Goal: Task Accomplishment & Management: Manage account settings

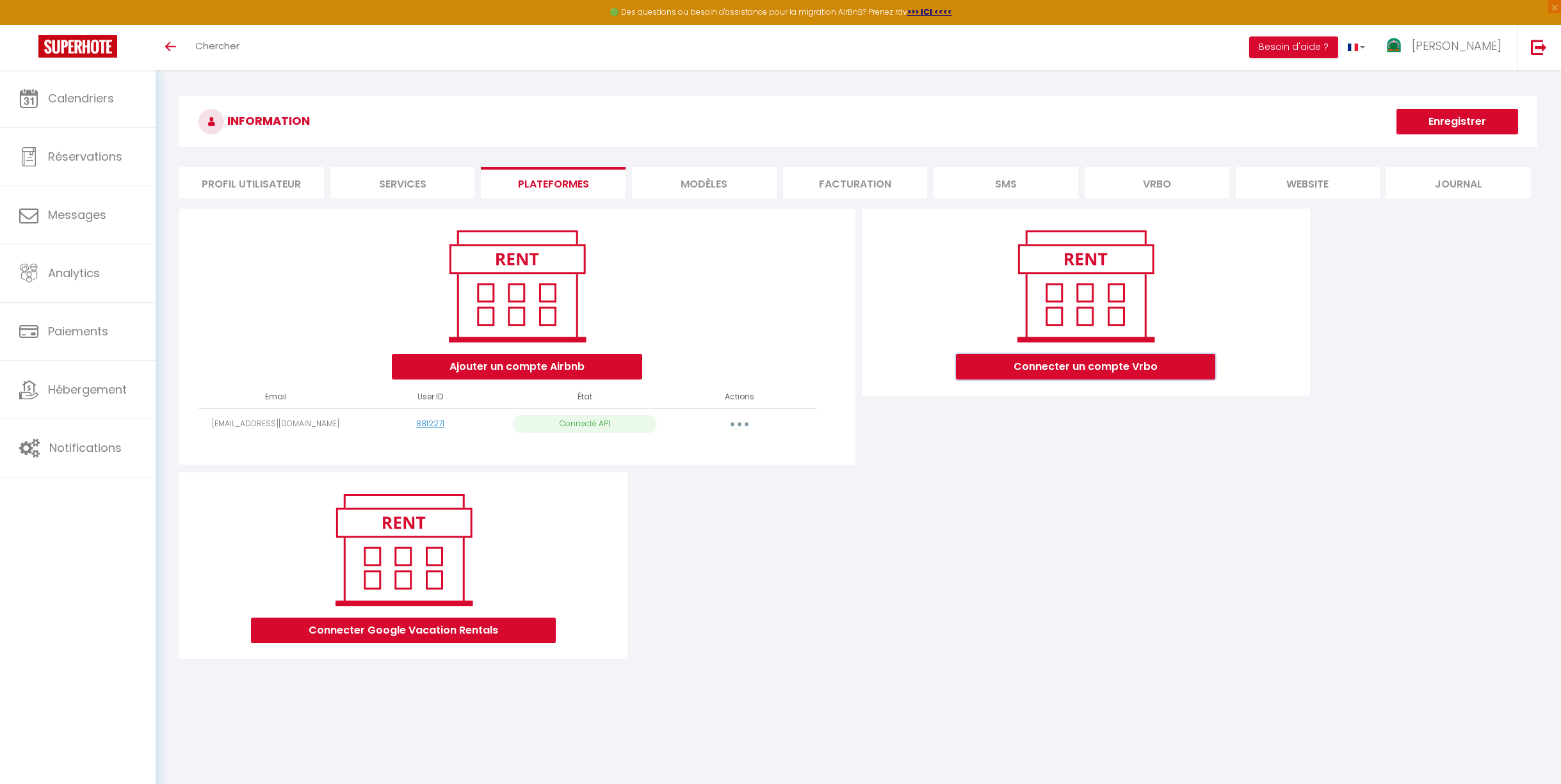
click at [1089, 368] on button "Connecter un compte Vrbo" at bounding box center [1086, 366] width 259 height 26
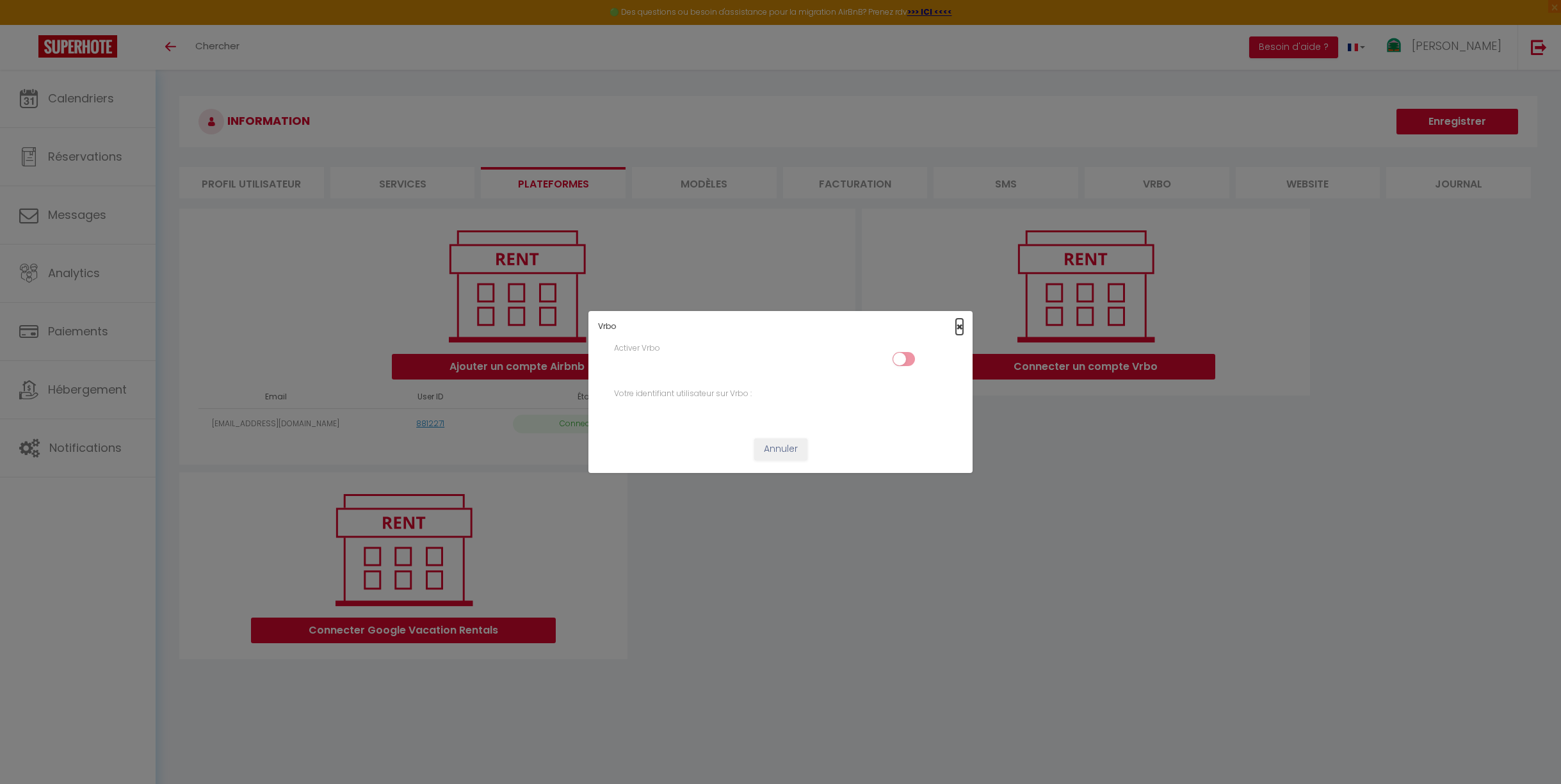
click at [957, 329] on span "×" at bounding box center [960, 327] width 7 height 16
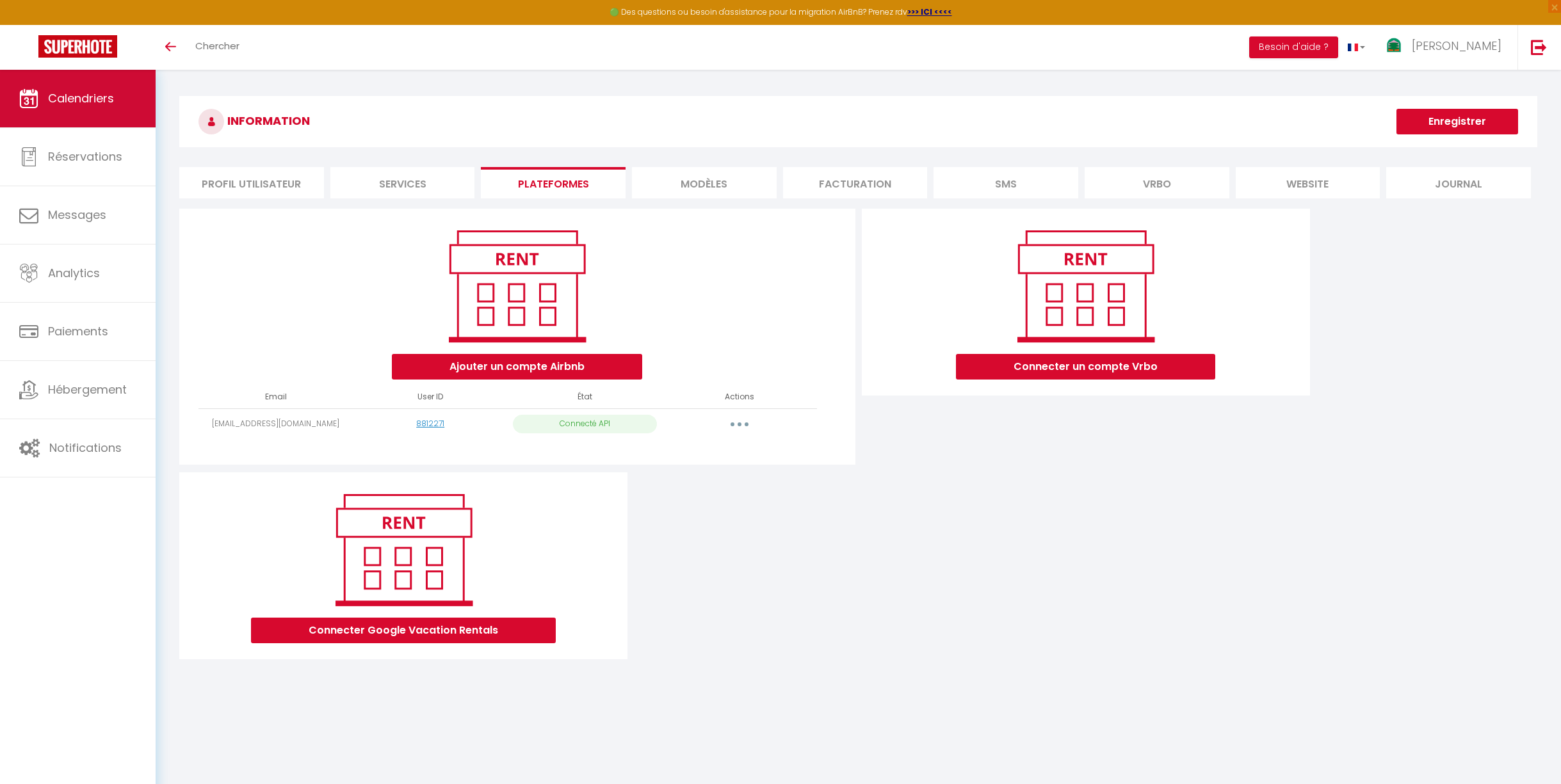
click at [115, 104] on link "Calendriers" at bounding box center [77, 99] width 155 height 58
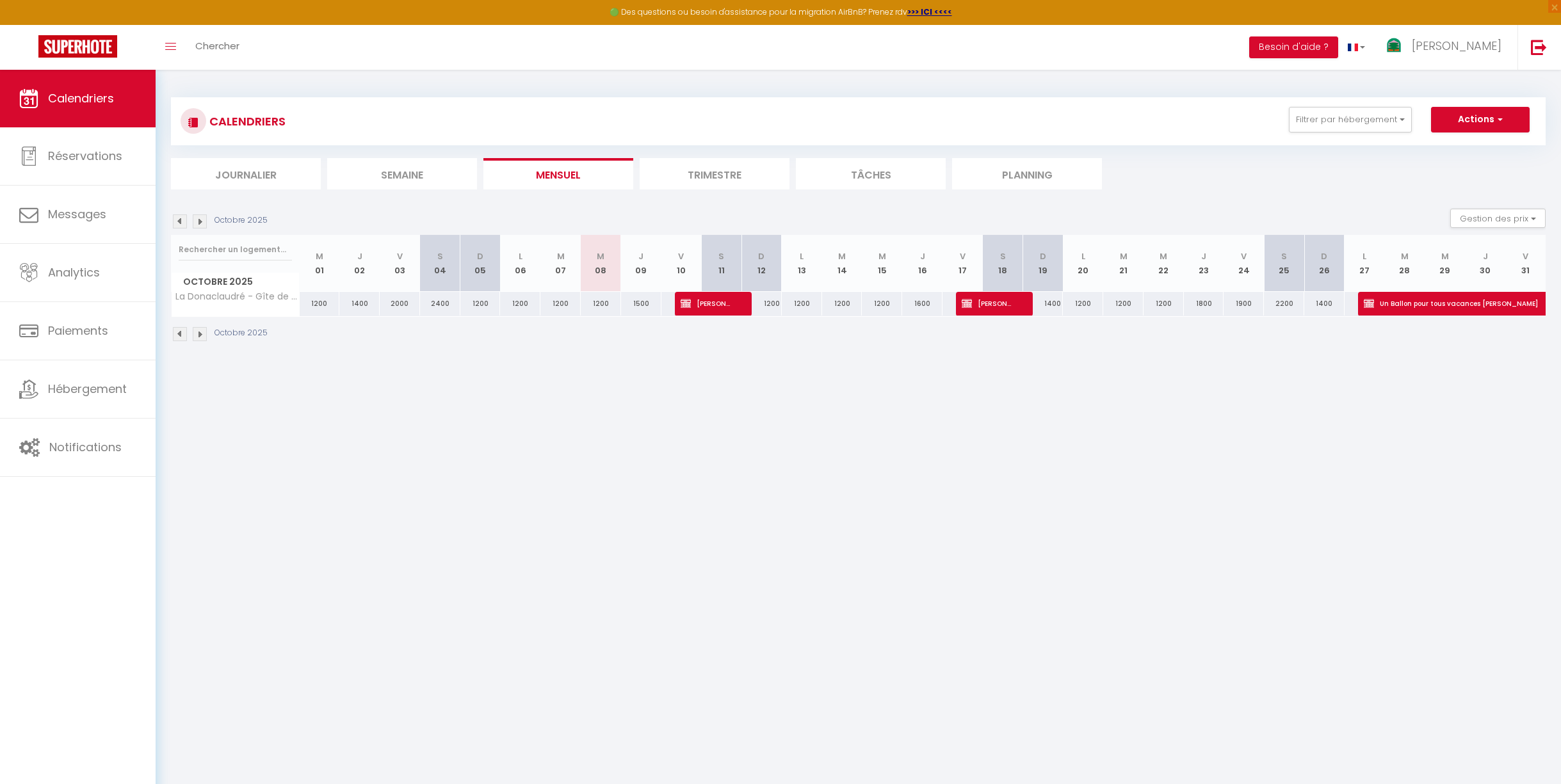
click at [721, 175] on li "Trimestre" at bounding box center [714, 173] width 150 height 31
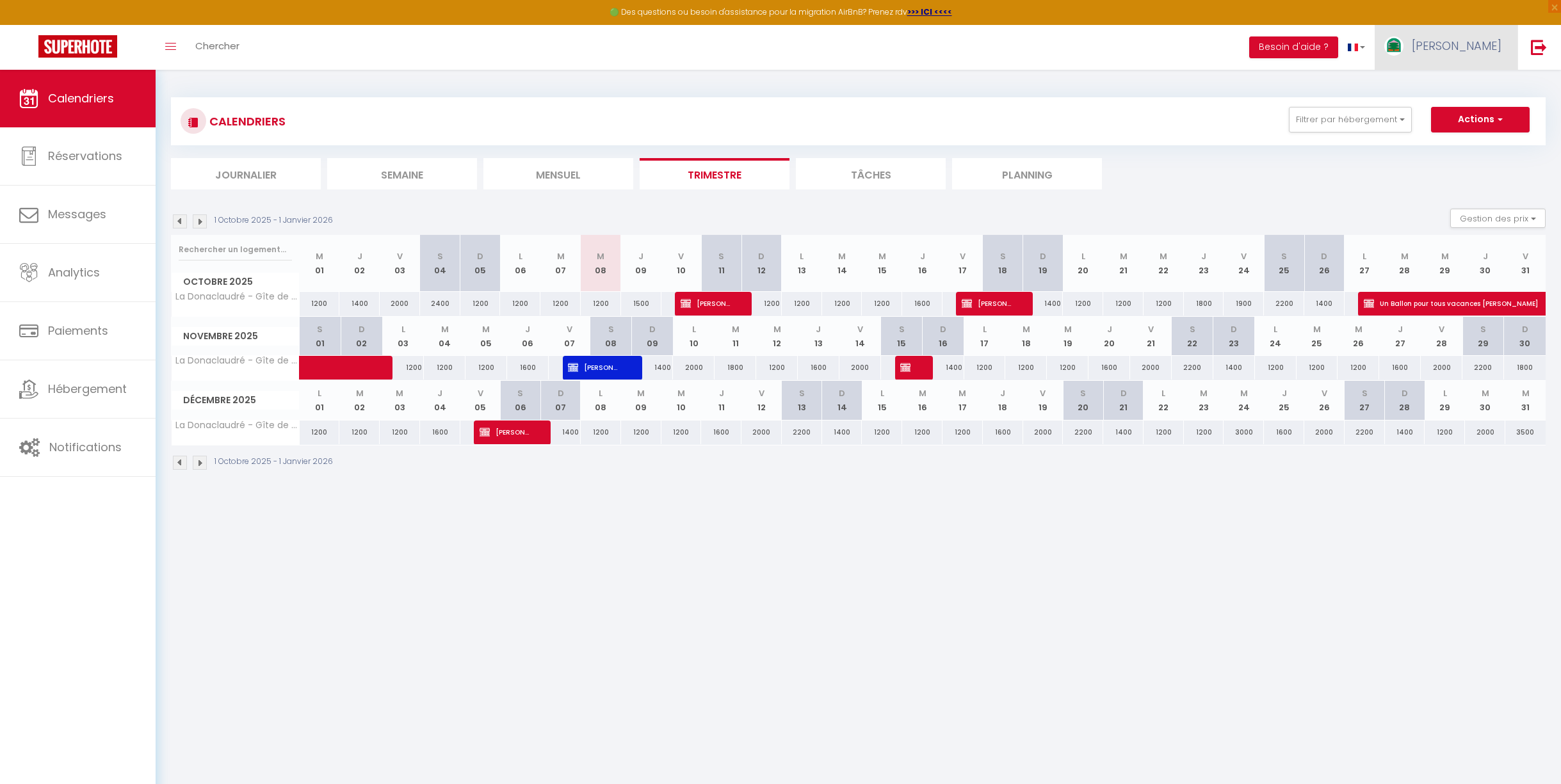
click at [1455, 59] on link "[PERSON_NAME]" at bounding box center [1446, 47] width 143 height 44
click at [1478, 89] on link "Paramètres" at bounding box center [1466, 89] width 95 height 21
select select "28"
select select "fr"
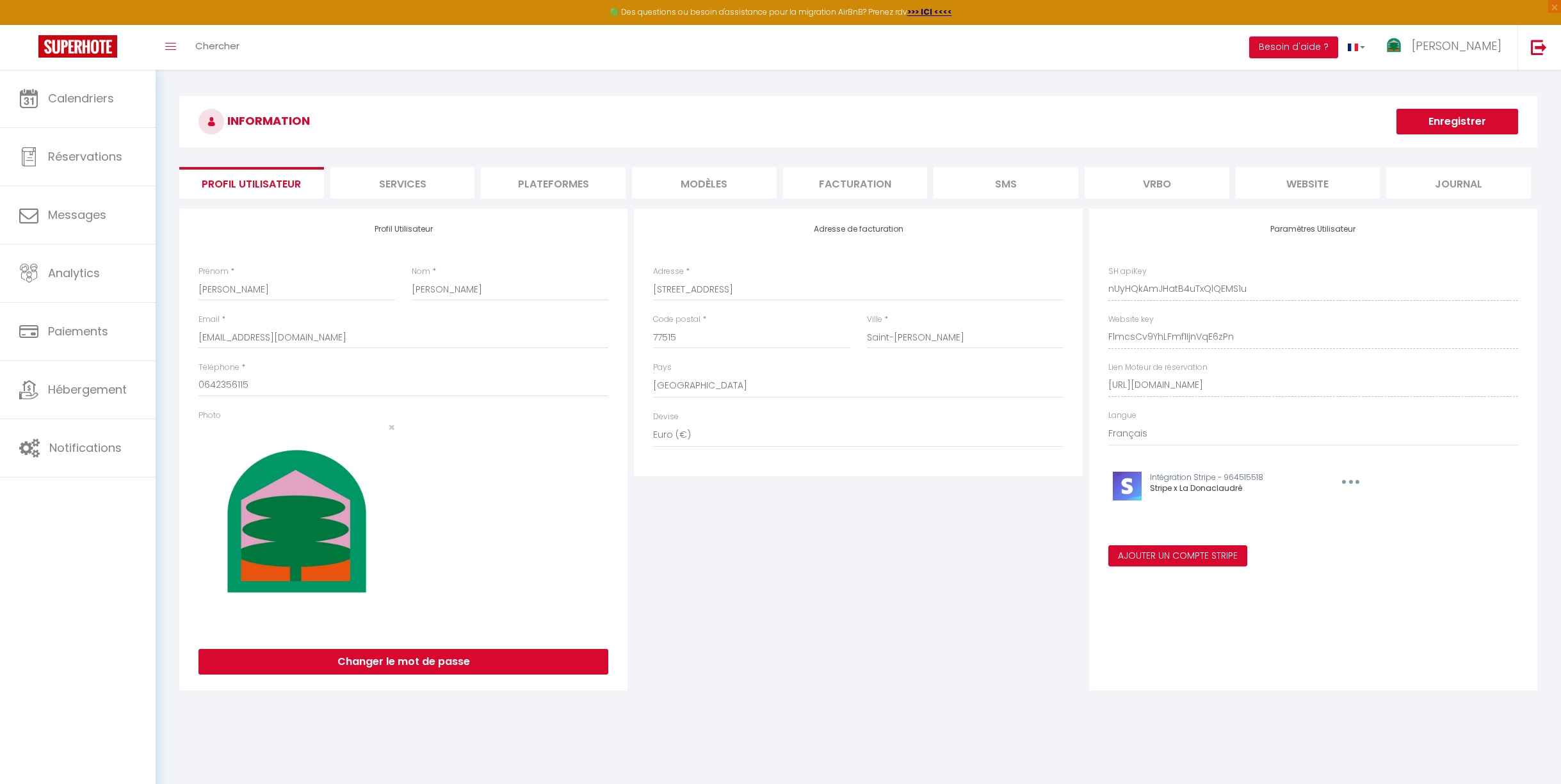
click at [574, 186] on li "Plateformes" at bounding box center [553, 182] width 145 height 31
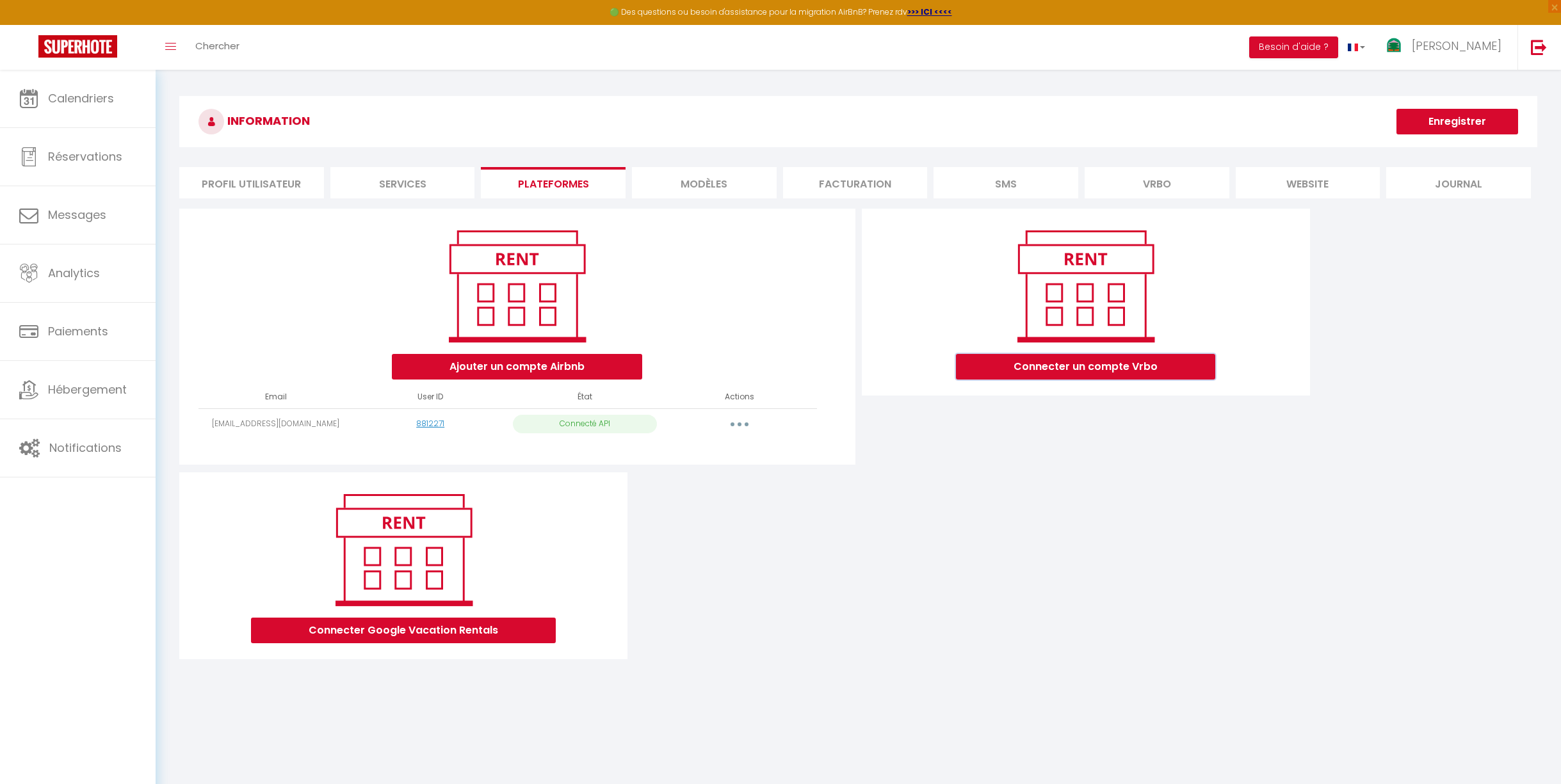
click at [1119, 376] on button "Connecter un compte Vrbo" at bounding box center [1086, 366] width 259 height 26
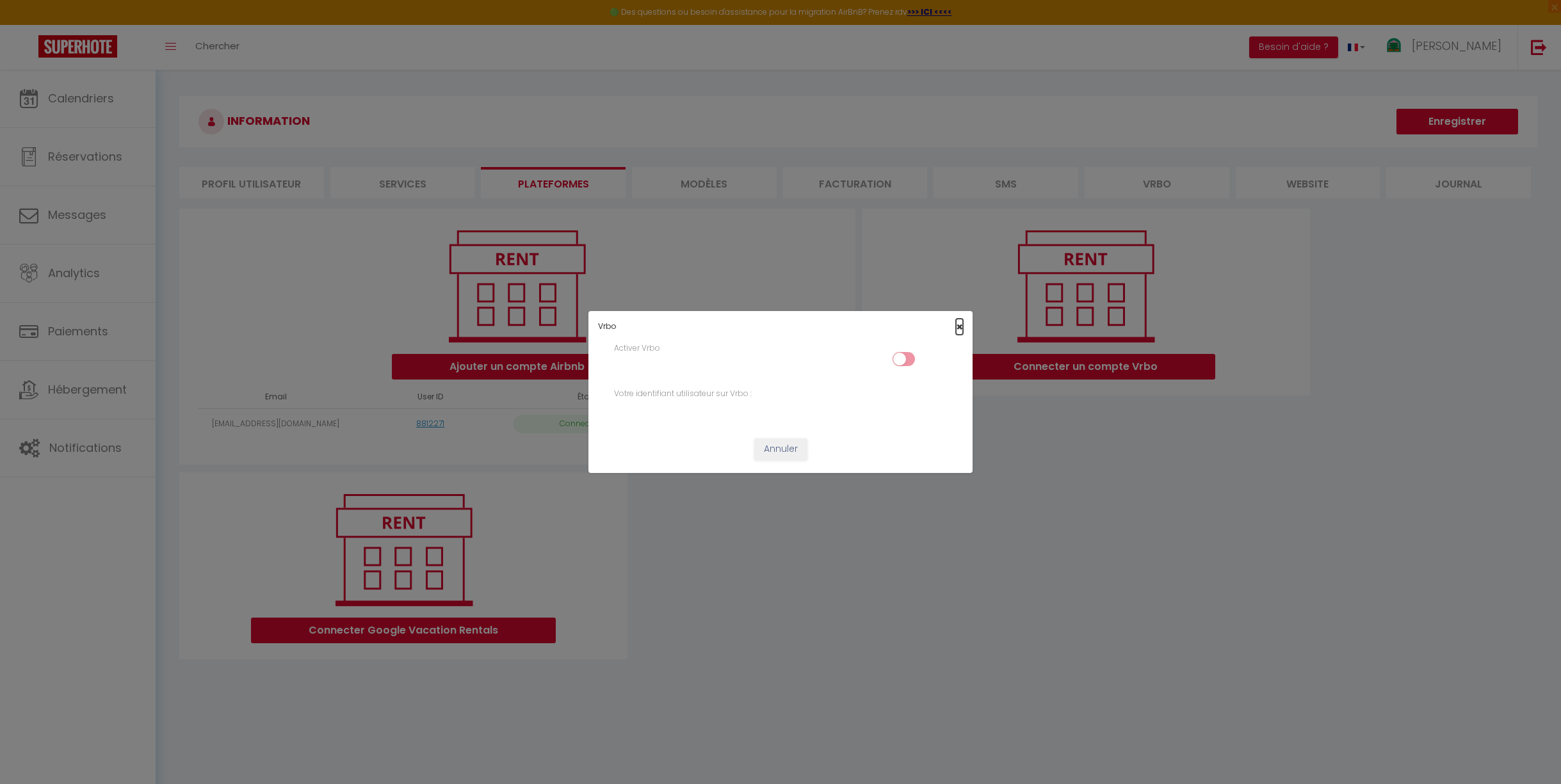
click at [960, 328] on span "×" at bounding box center [960, 327] width 7 height 16
